Goal: Check status: Check status

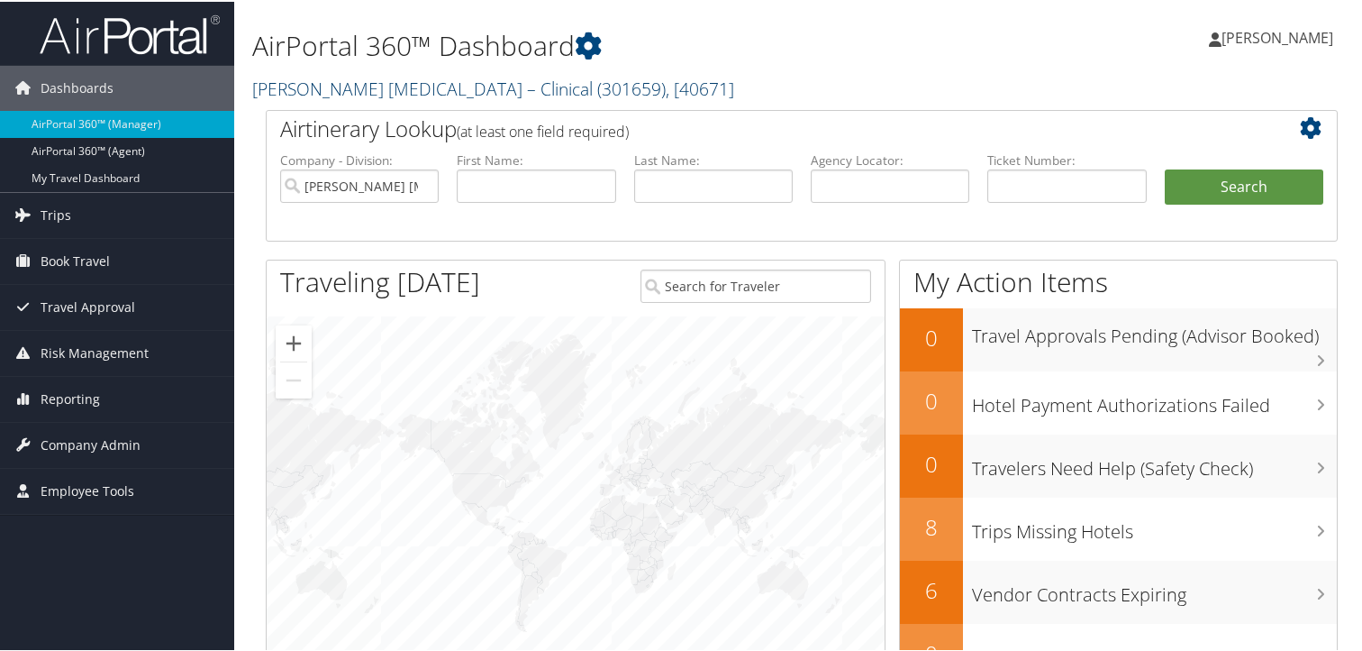
click at [666, 85] on span ", [ 40671 ]" at bounding box center [700, 87] width 68 height 24
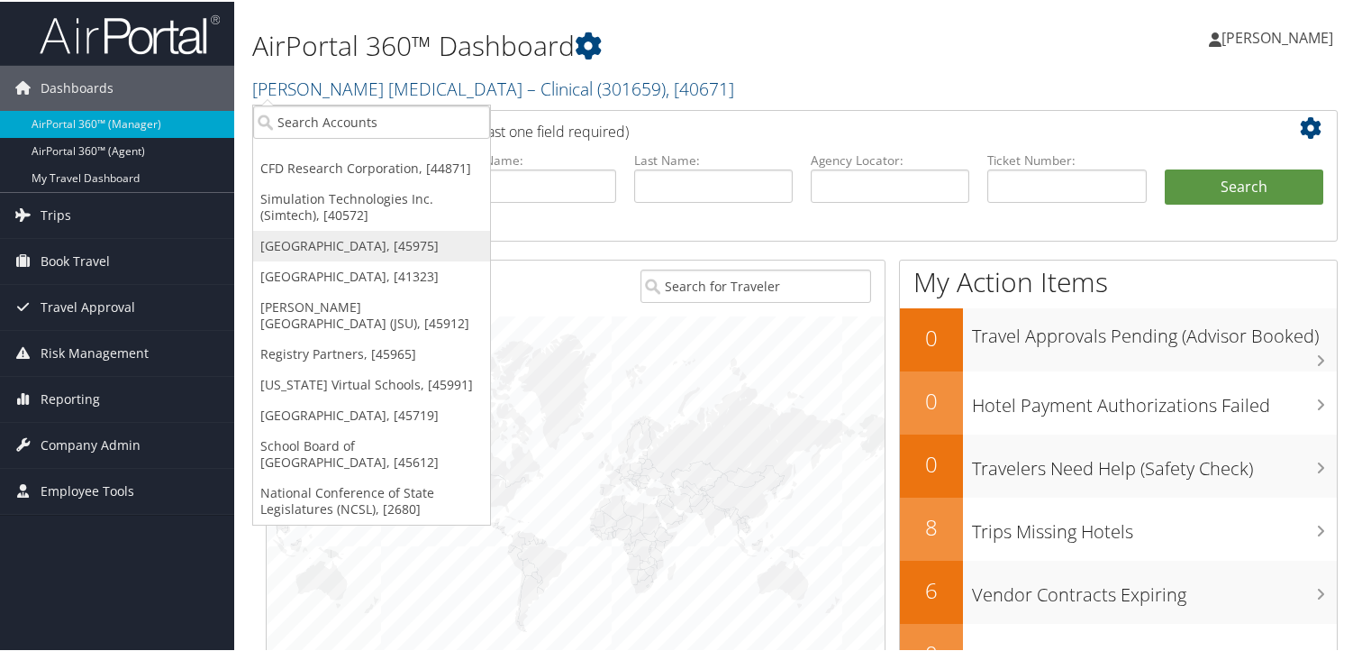
click at [384, 246] on link "[GEOGRAPHIC_DATA], [45975]" at bounding box center [371, 244] width 237 height 31
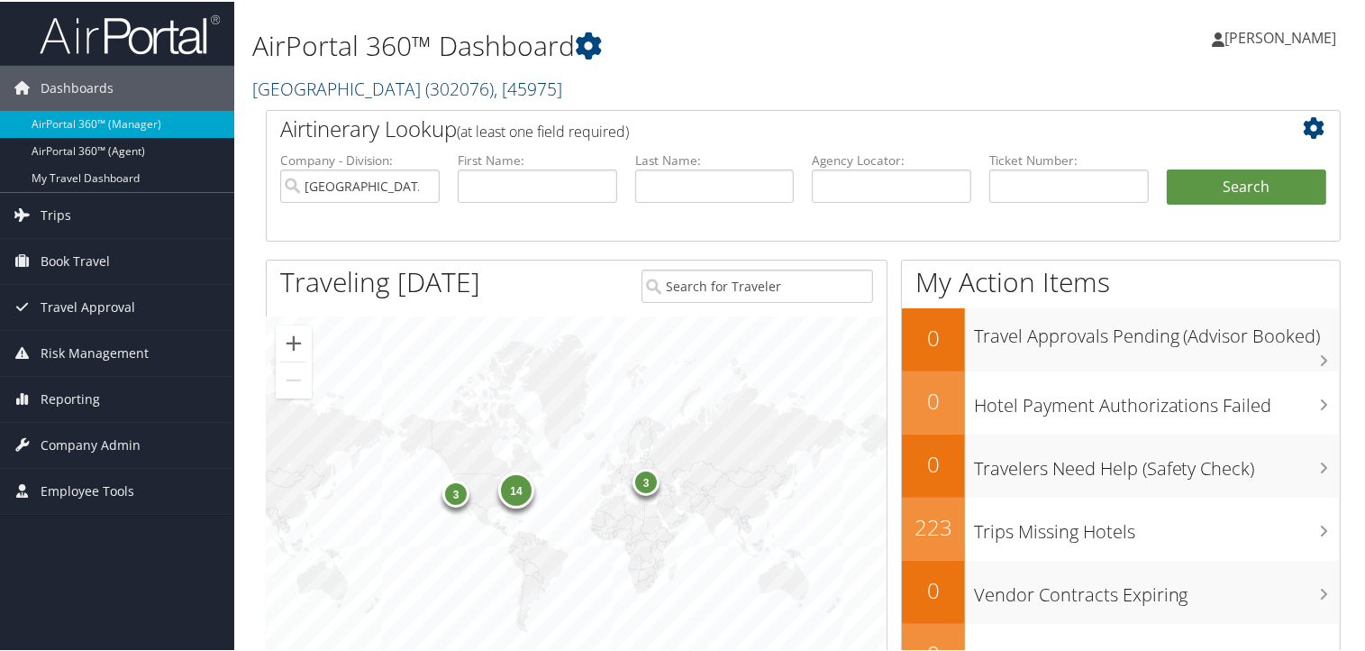
click at [425, 96] on span "( 302076 )" at bounding box center [459, 87] width 68 height 24
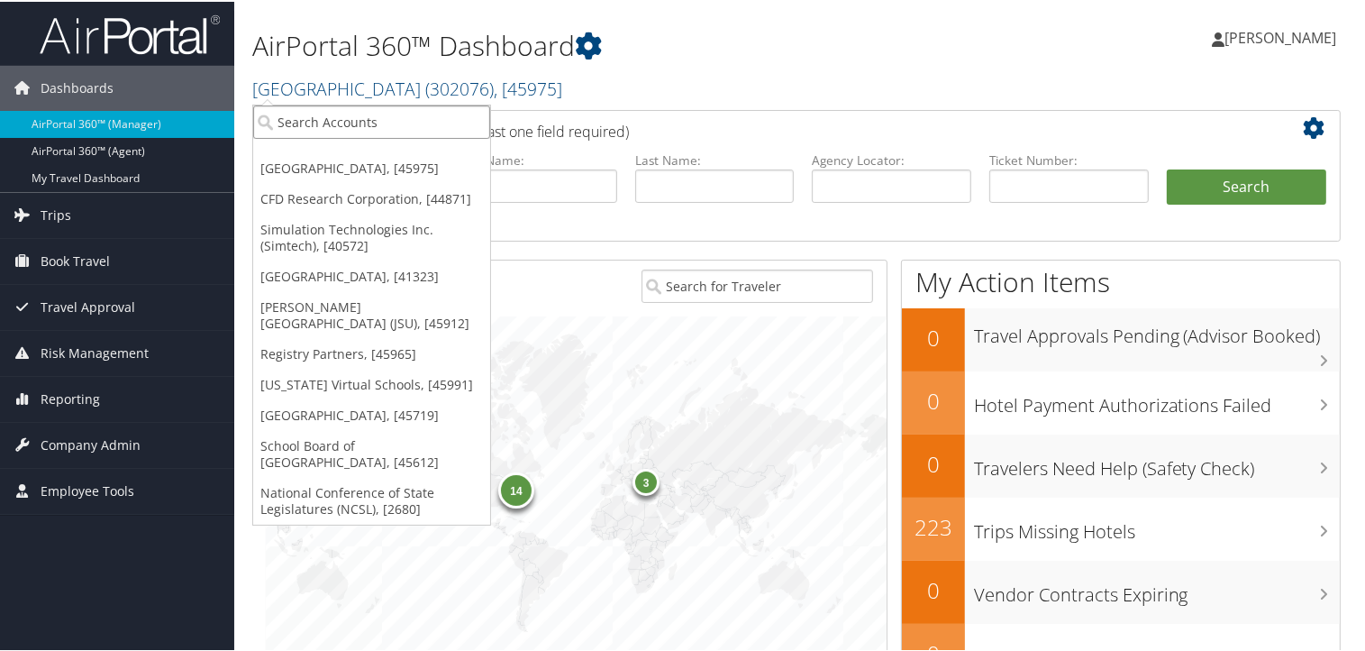
click at [323, 130] on input "search" at bounding box center [371, 120] width 237 height 33
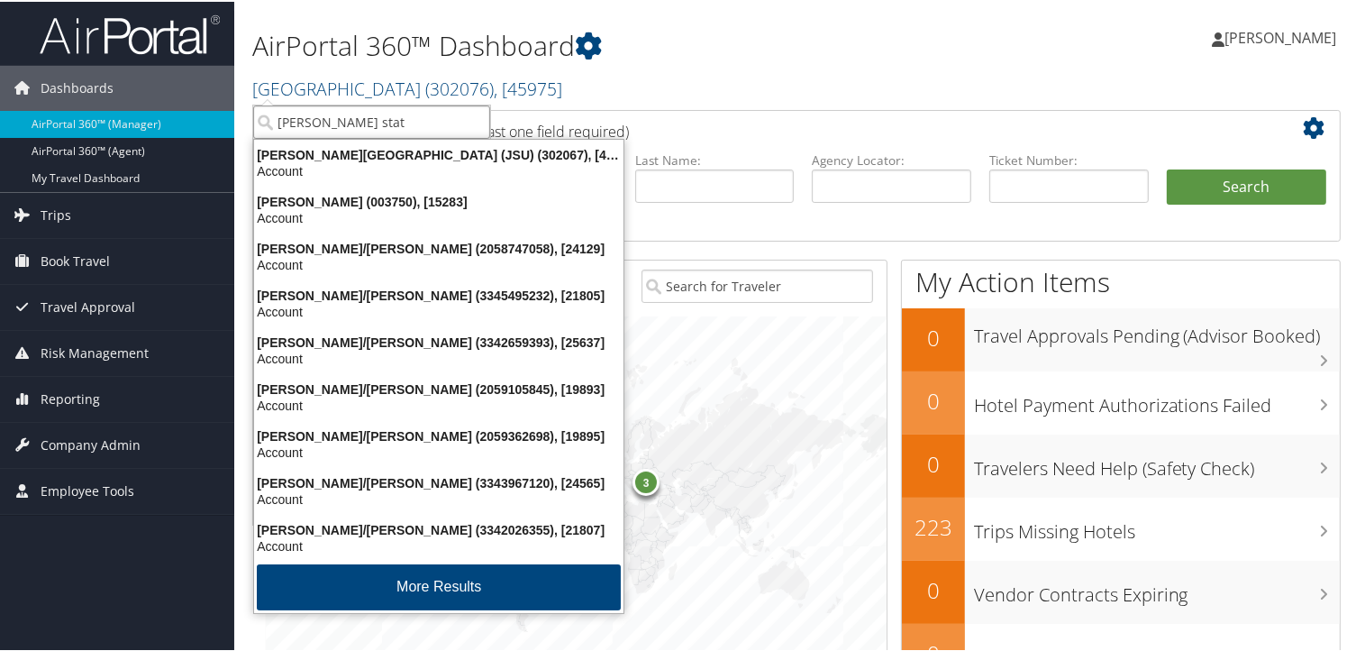
type input "jackson state"
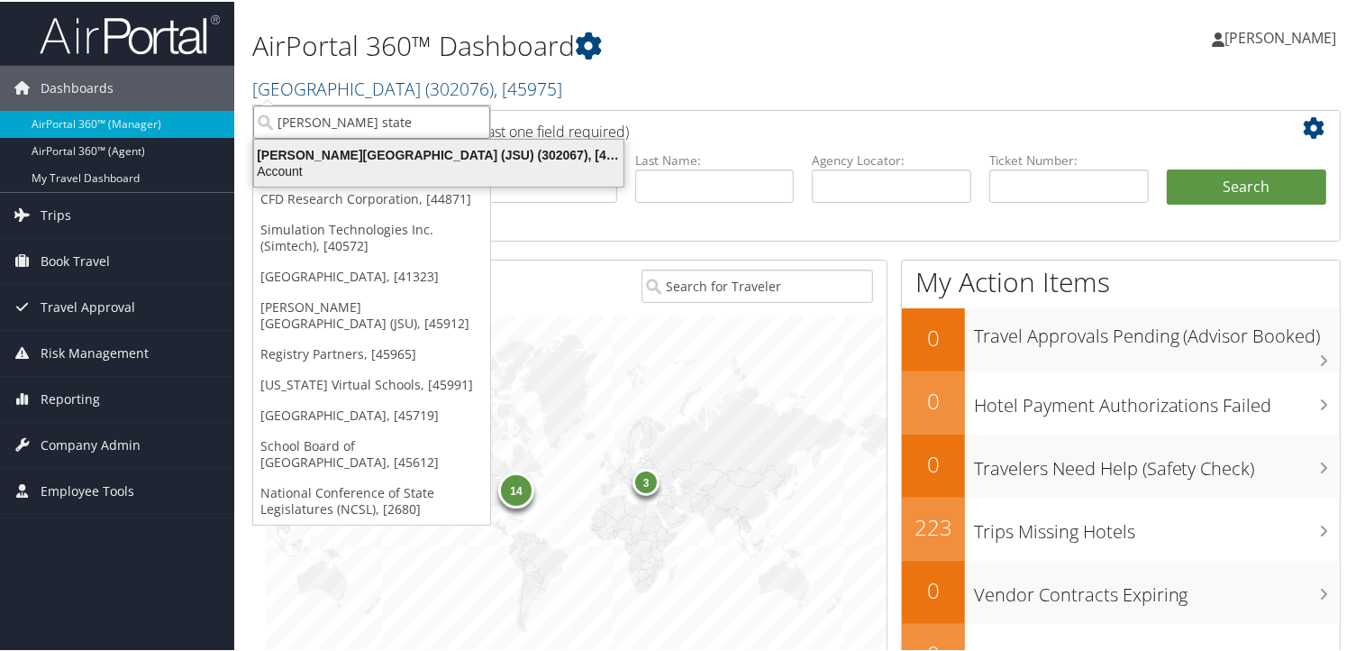
click at [407, 152] on div "Jackson State University (JSU) (302067), [45912]" at bounding box center [438, 153] width 391 height 16
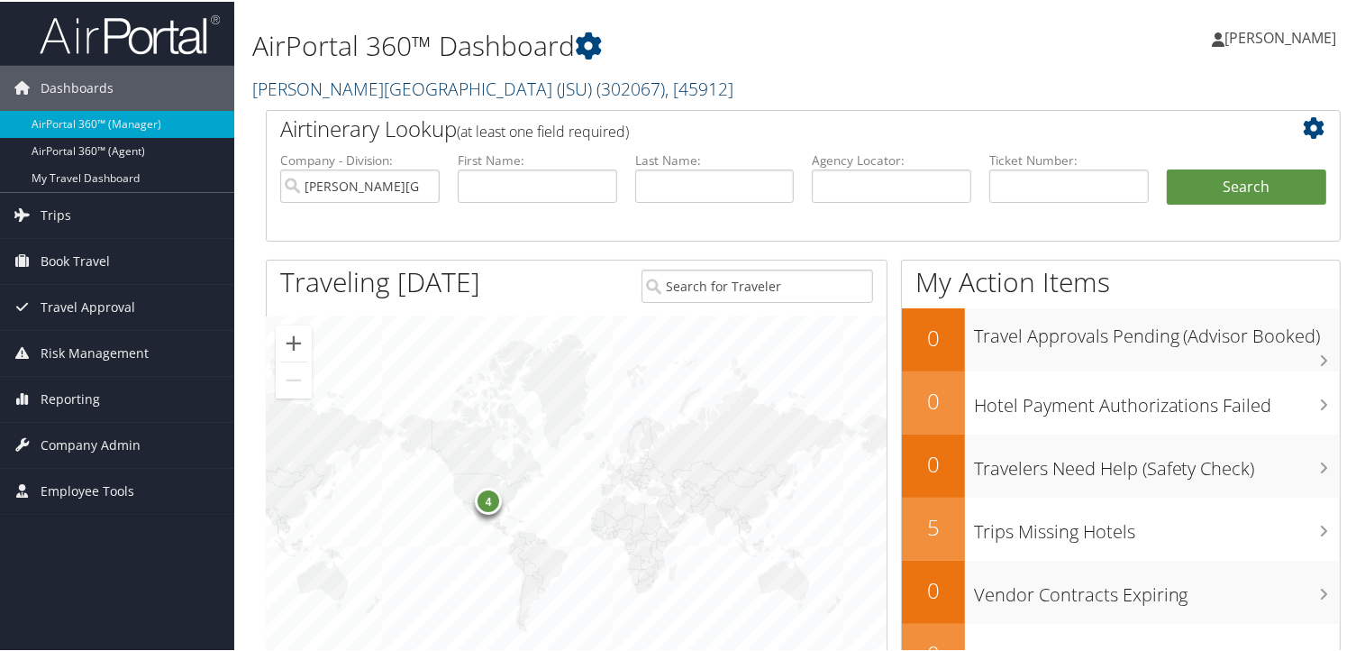
click at [665, 84] on span ", [ 45912 ]" at bounding box center [699, 87] width 68 height 24
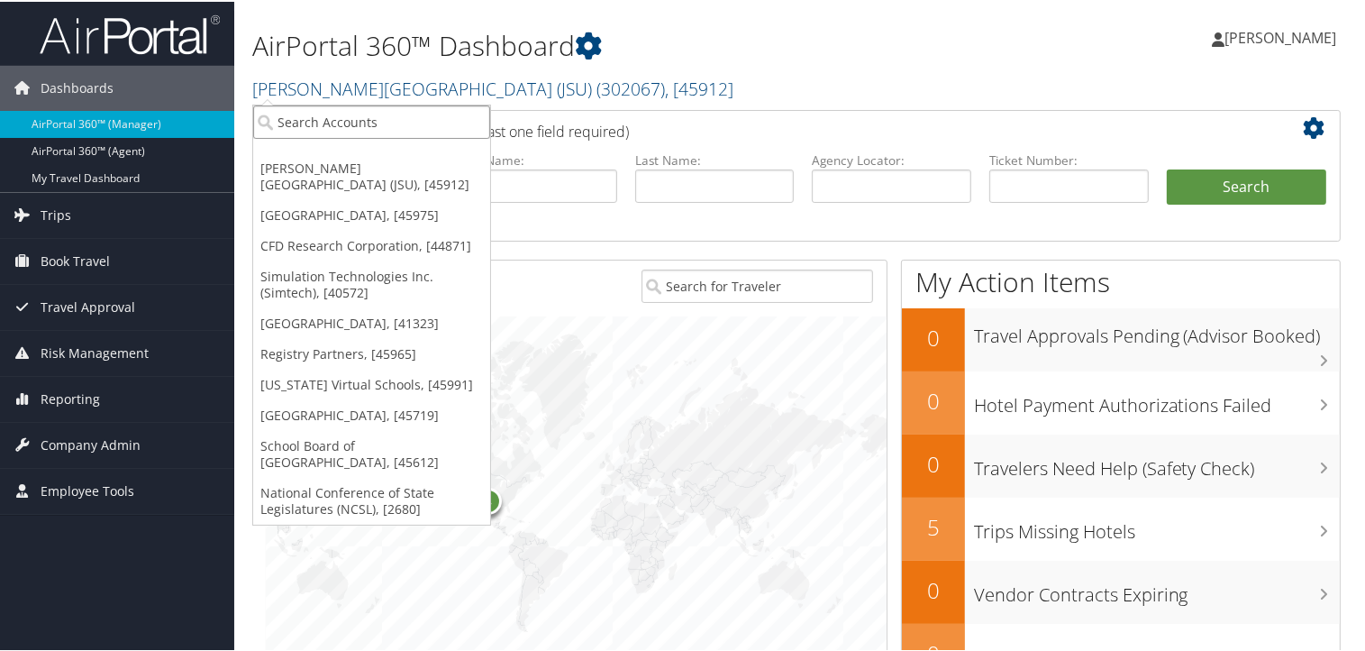
click at [281, 126] on input "search" at bounding box center [371, 120] width 237 height 33
click at [346, 429] on link "School Board of [GEOGRAPHIC_DATA], [45612]" at bounding box center [371, 452] width 237 height 47
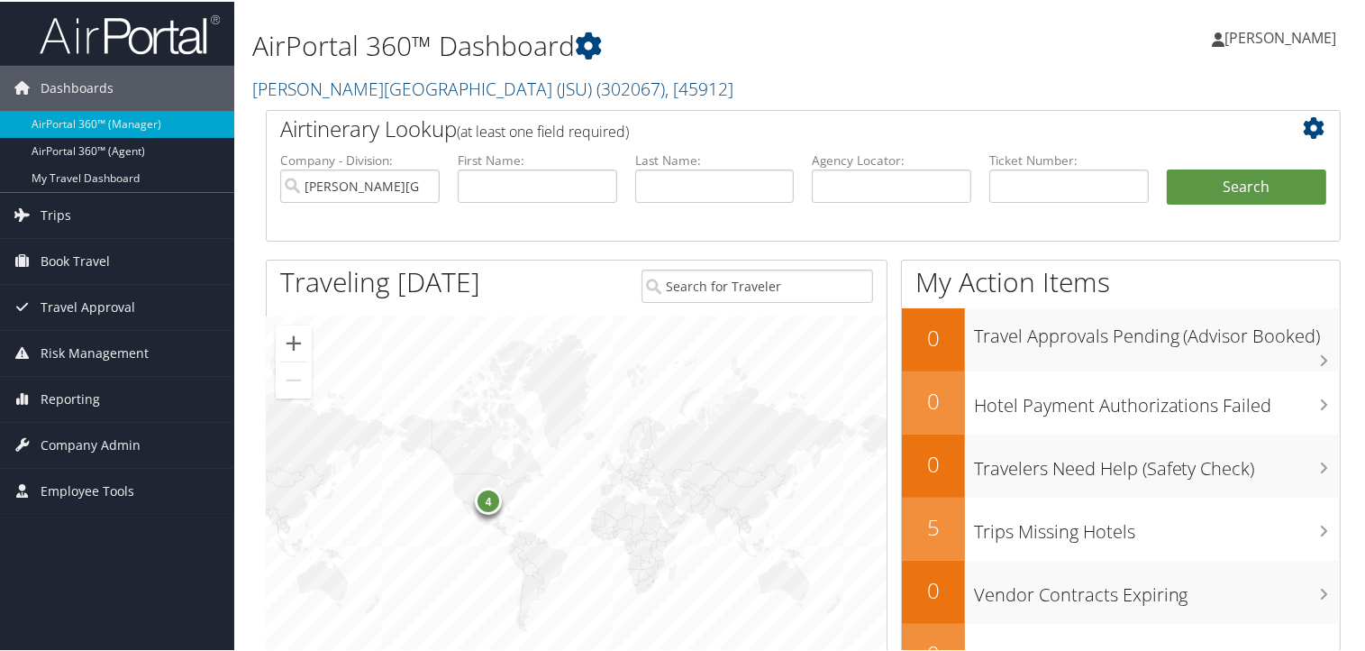
click at [346, 423] on div "4" at bounding box center [577, 505] width 620 height 383
click at [524, 88] on link "School Board of Miami Dade County ( 302030 ) , [ 45612 ]" at bounding box center [469, 87] width 435 height 24
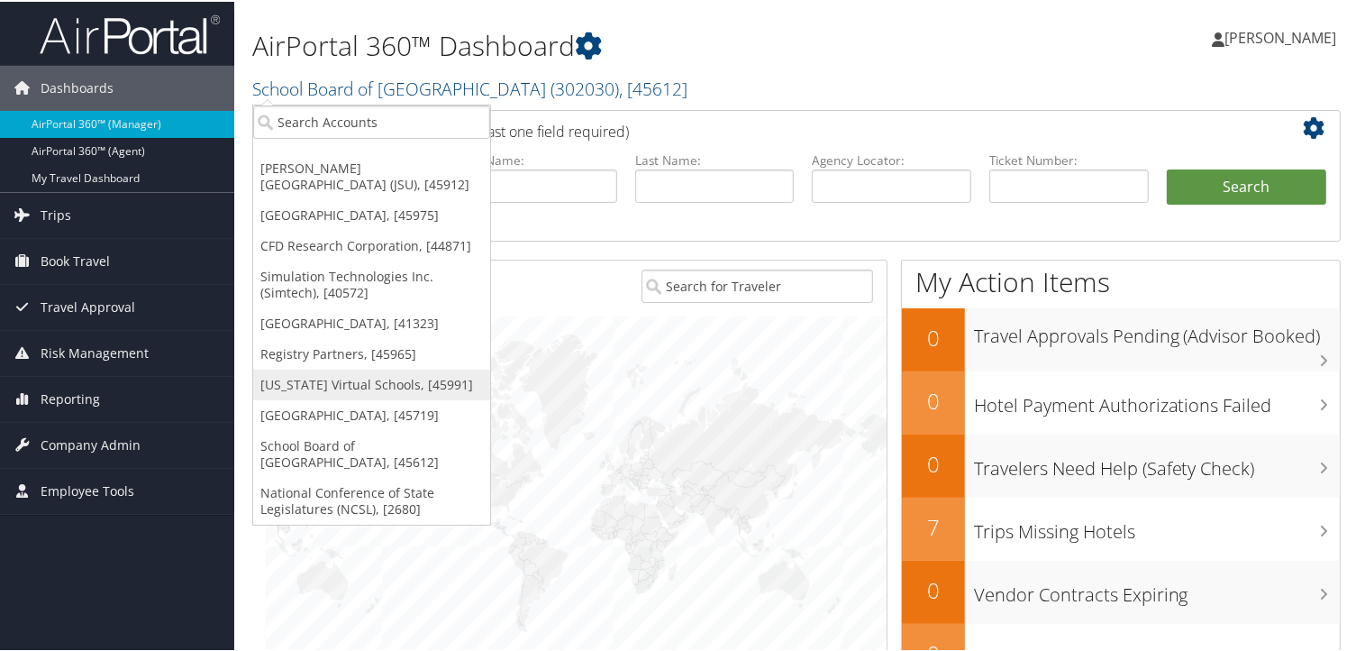
click at [309, 368] on link "[US_STATE] Virtual Schools, [45991]" at bounding box center [371, 383] width 237 height 31
